Goal: Task Accomplishment & Management: Manage account settings

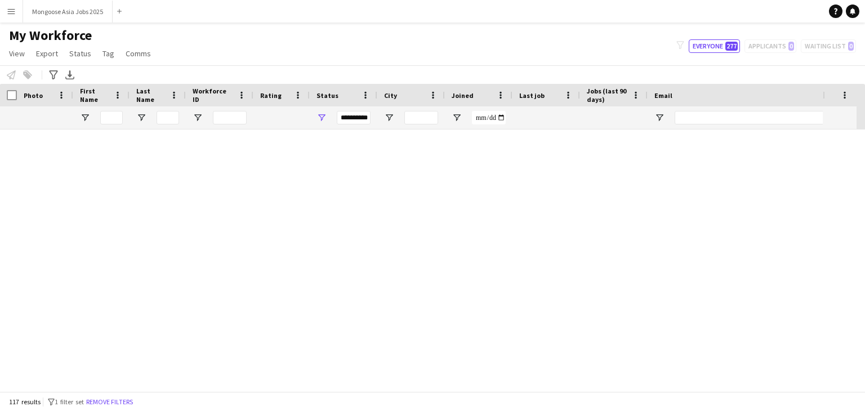
scroll to position [789, 0]
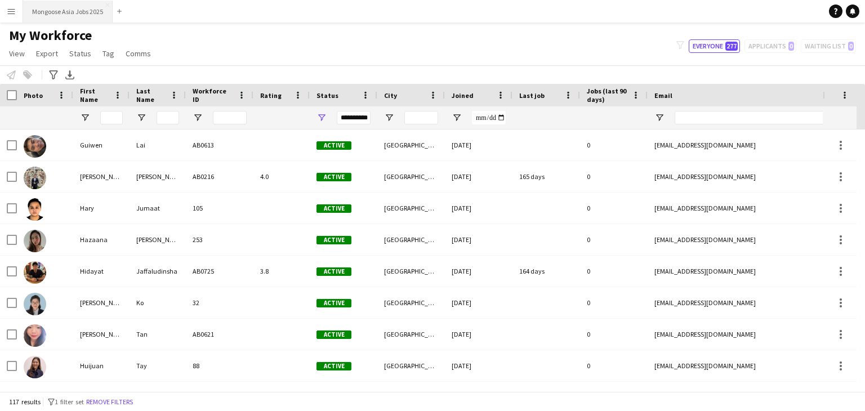
click at [86, 17] on button "Mongoose Asia Jobs 2025 Close" at bounding box center [68, 12] width 90 height 22
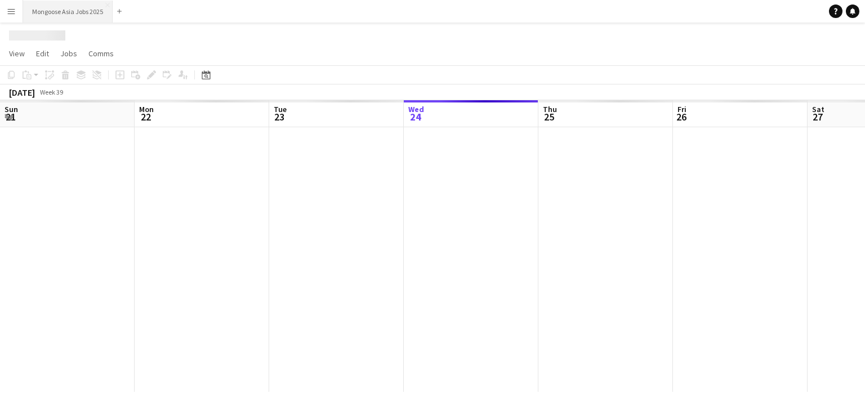
scroll to position [0, 269]
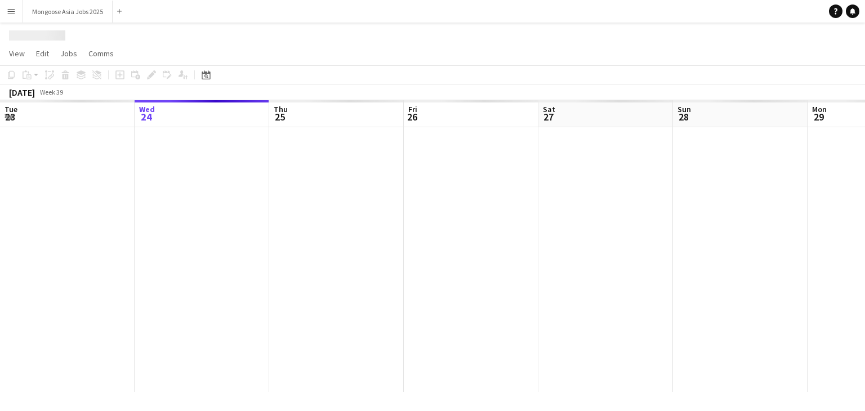
click at [0, 17] on button "Menu" at bounding box center [11, 11] width 23 height 23
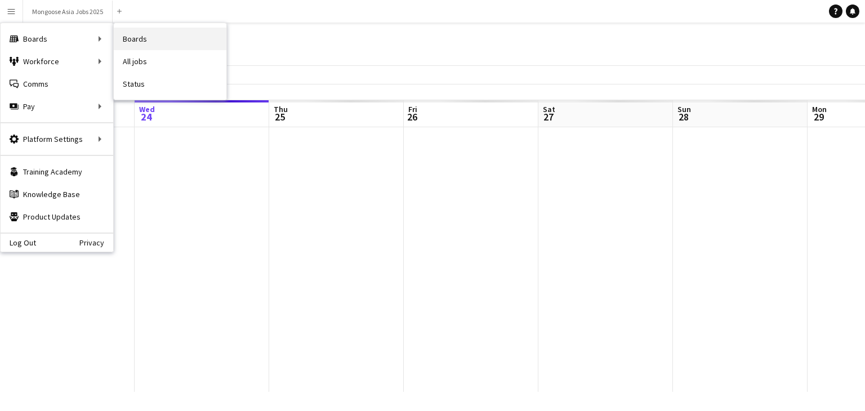
click at [170, 37] on link "Boards" at bounding box center [170, 39] width 113 height 23
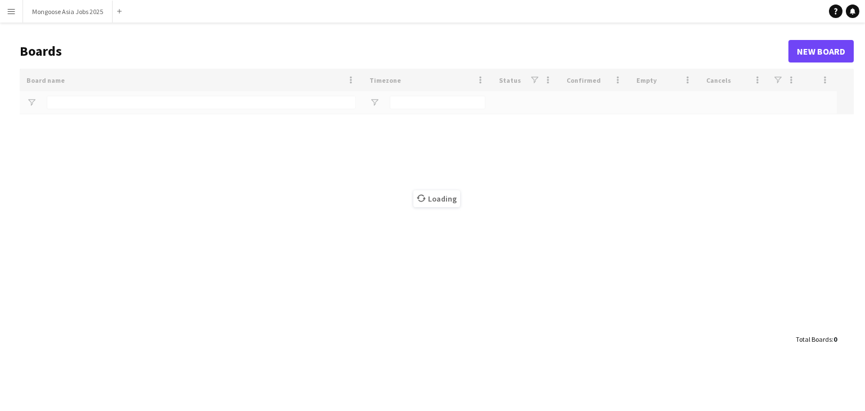
click at [12, 14] on app-icon "Menu" at bounding box center [11, 11] width 9 height 9
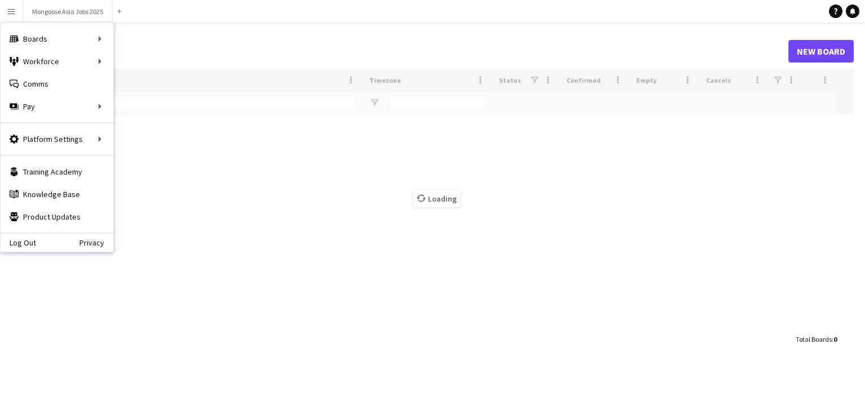
click at [297, 41] on header "Boards New Board" at bounding box center [437, 51] width 834 height 35
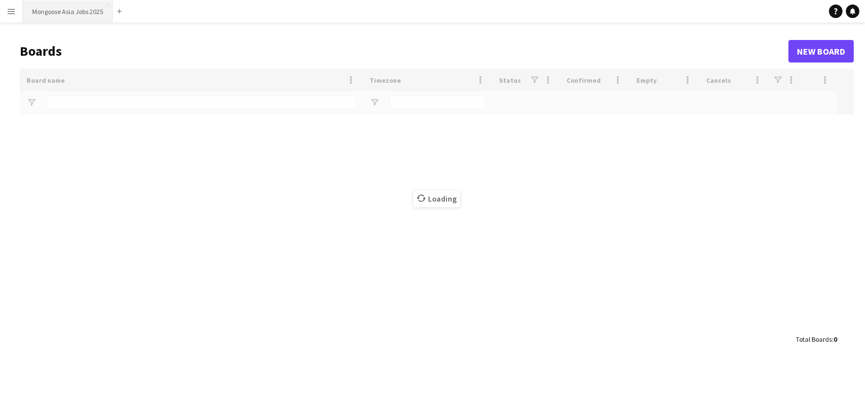
click at [85, 17] on button "Mongoose Asia Jobs 2025 Close" at bounding box center [68, 12] width 90 height 22
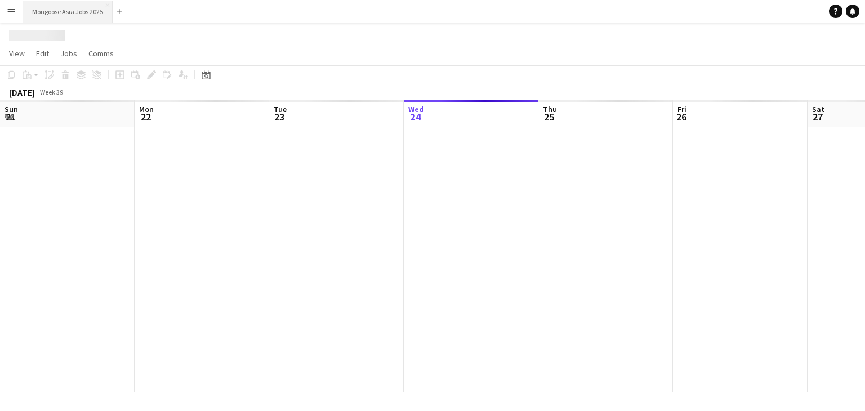
scroll to position [0, 269]
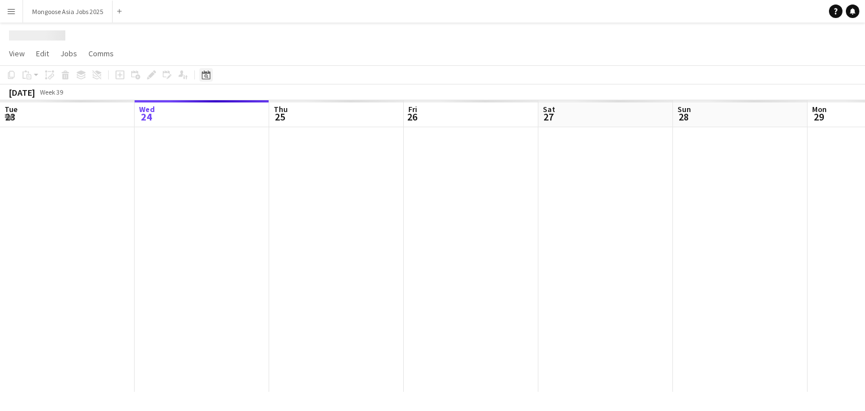
click at [210, 77] on icon at bounding box center [206, 74] width 8 height 9
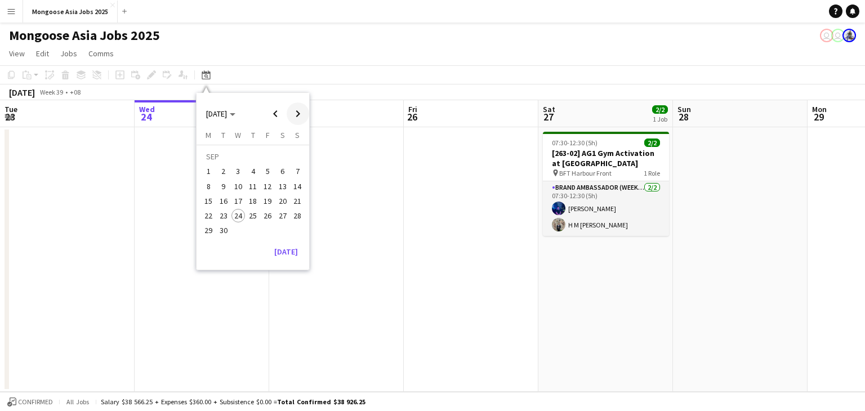
click at [296, 113] on span "Next month" at bounding box center [298, 114] width 23 height 23
click at [268, 189] on span "10" at bounding box center [268, 187] width 14 height 14
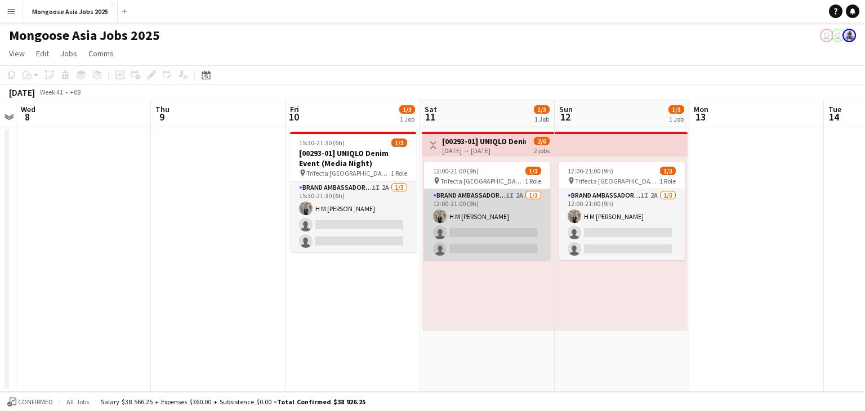
click at [515, 223] on app-card-role "Brand Ambassador (weekend) 1I 2A [DATE] 12:00-21:00 (9h) H M [PERSON_NAME] sing…" at bounding box center [487, 224] width 126 height 71
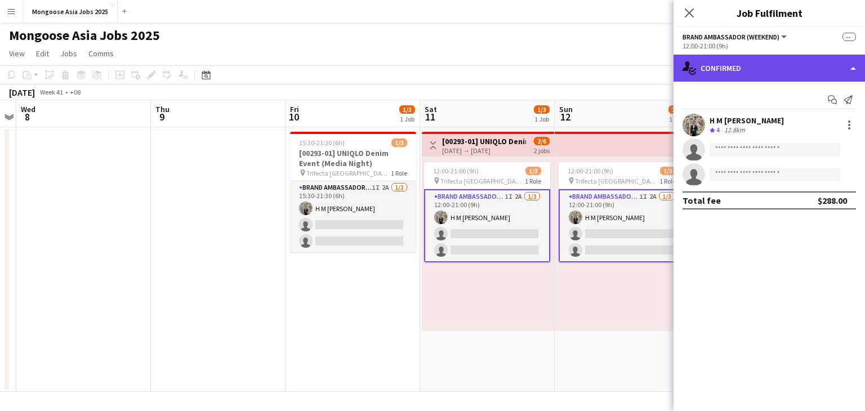
click at [790, 77] on div "single-neutral-actions-check-2 Confirmed" at bounding box center [770, 68] width 192 height 27
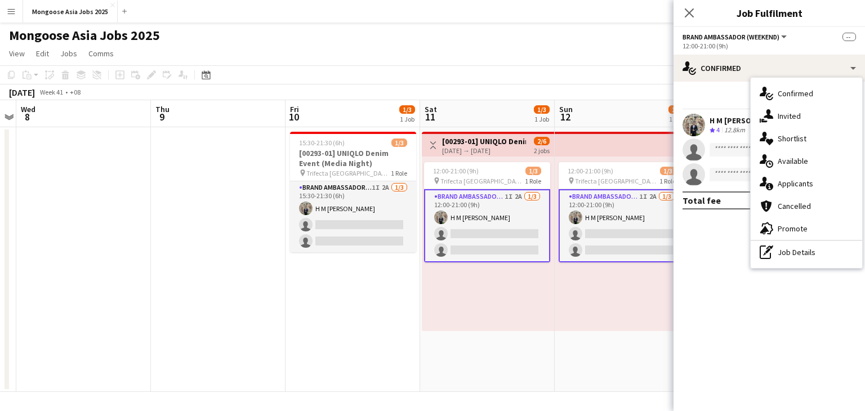
click at [810, 185] on span "Applicants" at bounding box center [795, 184] width 35 height 10
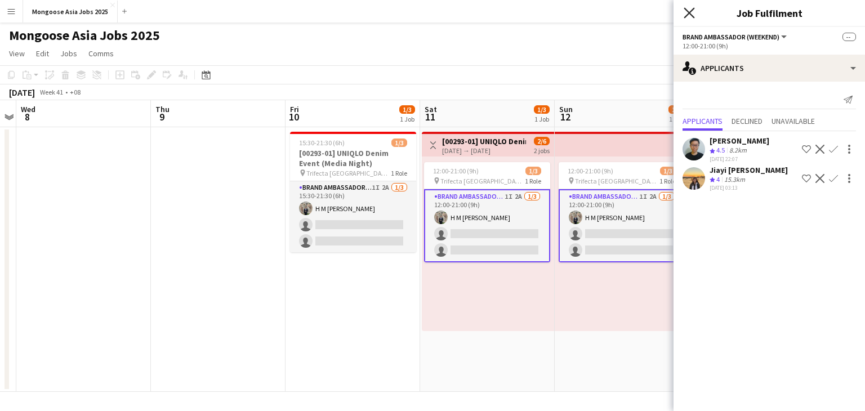
drag, startPoint x: 697, startPoint y: 16, endPoint x: 691, endPoint y: 15, distance: 6.3
click at [696, 16] on div "Close pop-in" at bounding box center [690, 13] width 32 height 26
click at [691, 15] on icon at bounding box center [689, 12] width 11 height 11
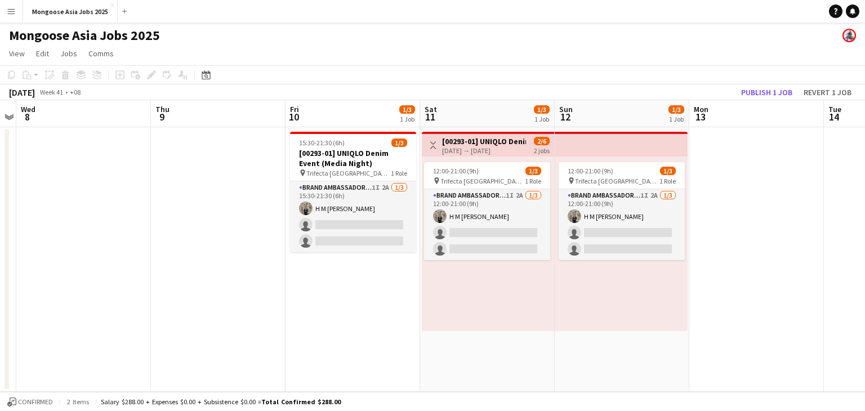
click at [381, 281] on app-date-cell "15:30-21:30 (6h) 1/3 [00293-01] UNIQLO Denim Event (Media Night) pin Trifecta S…" at bounding box center [353, 259] width 135 height 265
